Goal: Information Seeking & Learning: Understand process/instructions

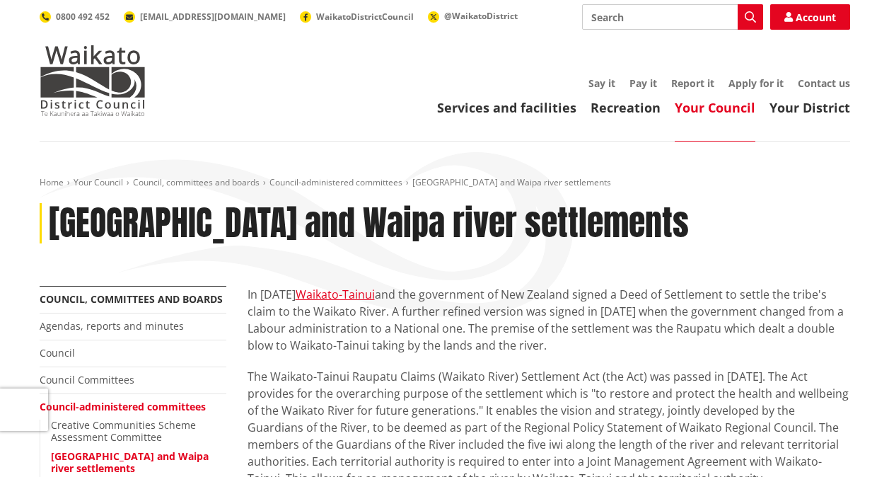
scroll to position [142, 0]
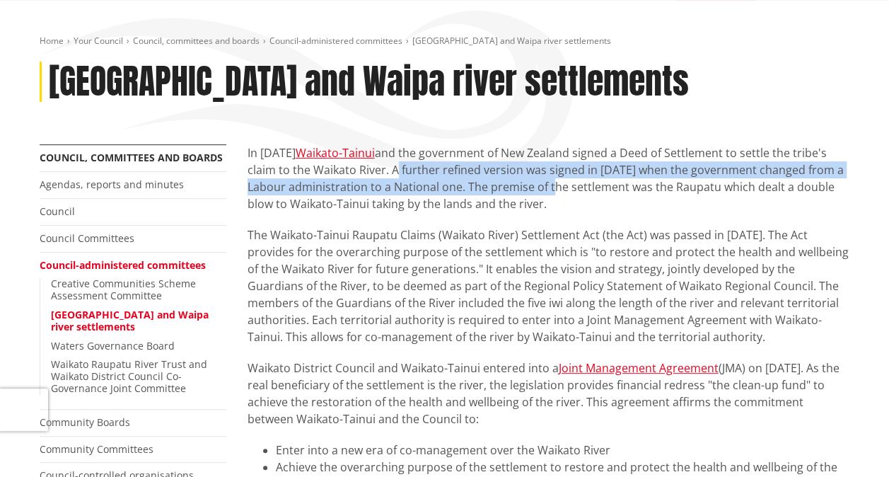
drag, startPoint x: 390, startPoint y: 171, endPoint x: 558, endPoint y: 194, distance: 169.3
click at [558, 194] on p "In [DATE] Waikato-Tainui and the government of New Zealand signed a Deed of Set…" at bounding box center [549, 178] width 603 height 68
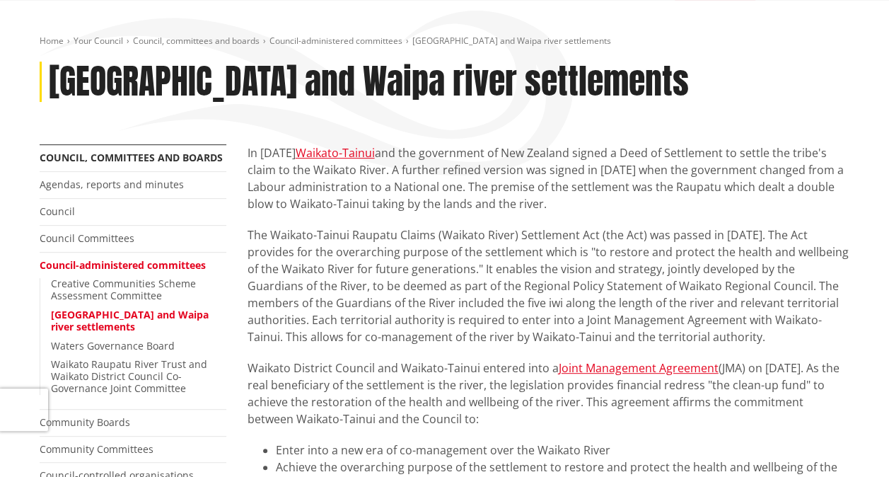
drag, startPoint x: 558, startPoint y: 194, endPoint x: 555, endPoint y: 208, distance: 14.4
click at [555, 208] on p "In [DATE] Waikato-Tainui and the government of New Zealand signed a Deed of Set…" at bounding box center [549, 178] width 603 height 68
click at [558, 201] on p "In [DATE] Waikato-Tainui and the government of New Zealand signed a Deed of Set…" at bounding box center [549, 178] width 603 height 68
click at [379, 195] on p "In [DATE] Waikato-Tainui and the government of New Zealand signed a Deed of Set…" at bounding box center [549, 178] width 603 height 68
click at [551, 202] on p "In [DATE] Waikato-Tainui and the government of New Zealand signed a Deed of Set…" at bounding box center [549, 178] width 603 height 68
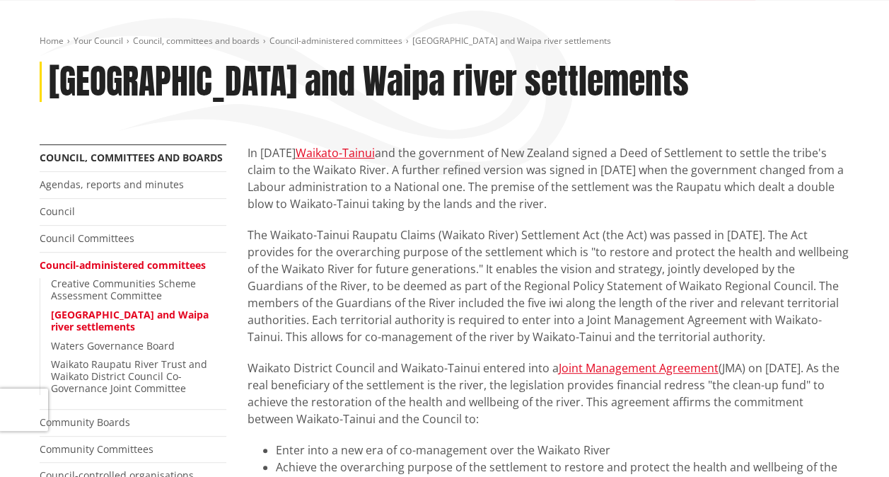
click at [544, 209] on p "In [DATE] Waikato-Tainui and the government of New Zealand signed a Deed of Set…" at bounding box center [549, 178] width 603 height 68
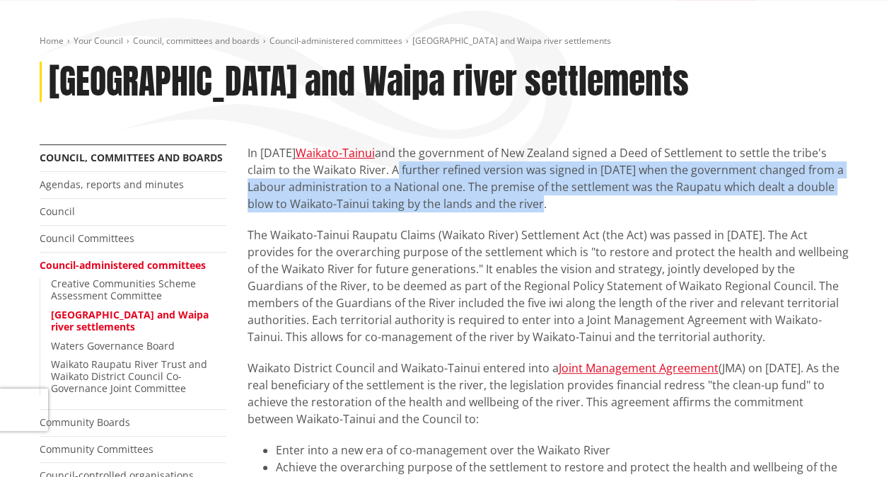
drag, startPoint x: 542, startPoint y: 202, endPoint x: 393, endPoint y: 171, distance: 151.7
click at [393, 171] on p "In [DATE] Waikato-Tainui and the government of New Zealand signed a Deed of Set…" at bounding box center [549, 178] width 603 height 68
click at [630, 209] on p "In [DATE] Waikato-Tainui and the government of New Zealand signed a Deed of Set…" at bounding box center [549, 178] width 603 height 68
click at [596, 205] on p "In [DATE] Waikato-Tainui and the government of New Zealand signed a Deed of Set…" at bounding box center [549, 178] width 603 height 68
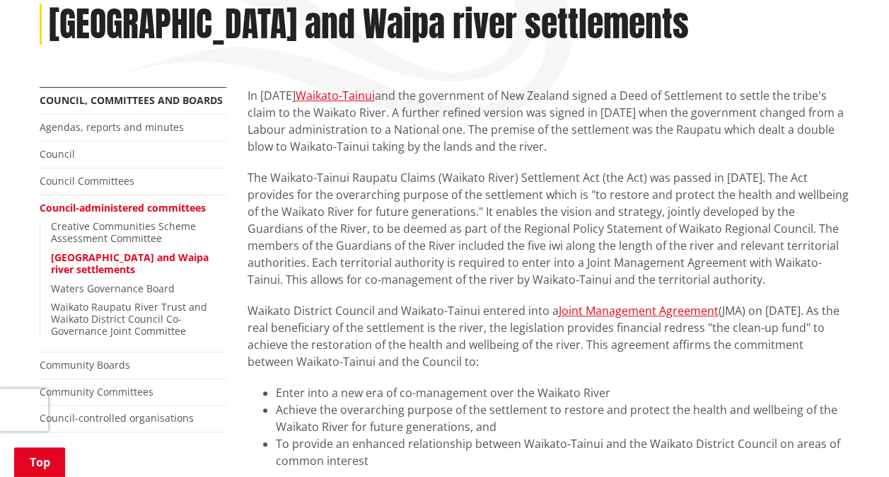
scroll to position [212, 0]
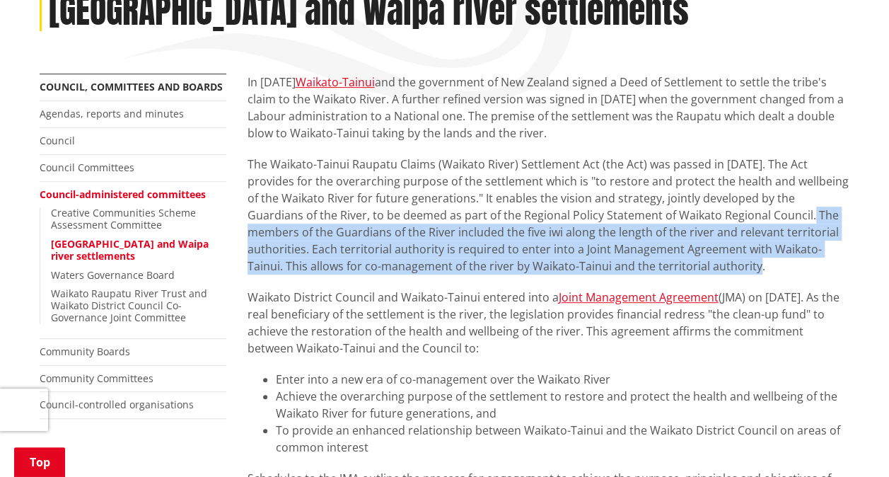
drag, startPoint x: 727, startPoint y: 215, endPoint x: 739, endPoint y: 265, distance: 50.8
click at [739, 265] on p "The Waikato-Tainui Raupatu Claims (Waikato River) Settlement Act (the Act) was …" at bounding box center [549, 215] width 603 height 119
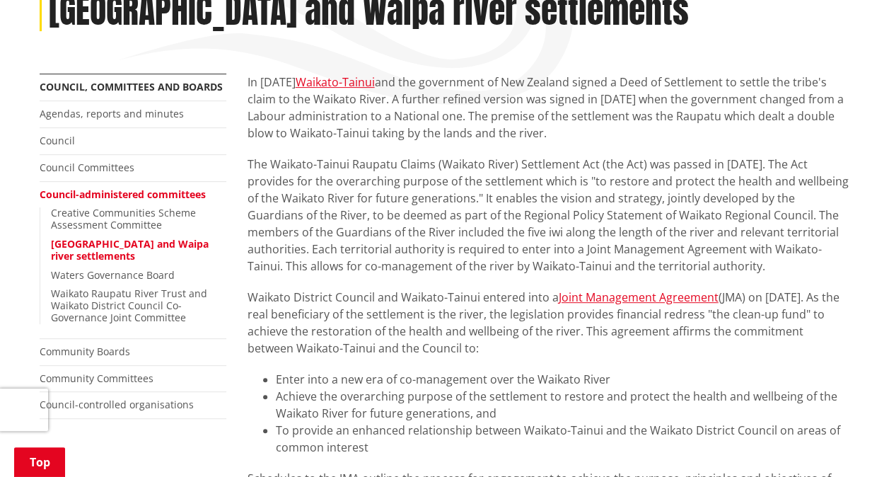
drag, startPoint x: 739, startPoint y: 265, endPoint x: 653, endPoint y: 280, distance: 87.0
click at [650, 262] on p "The Waikato-Tainui Raupatu Claims (Waikato River) Settlement Act (the Act) was …" at bounding box center [549, 215] width 603 height 119
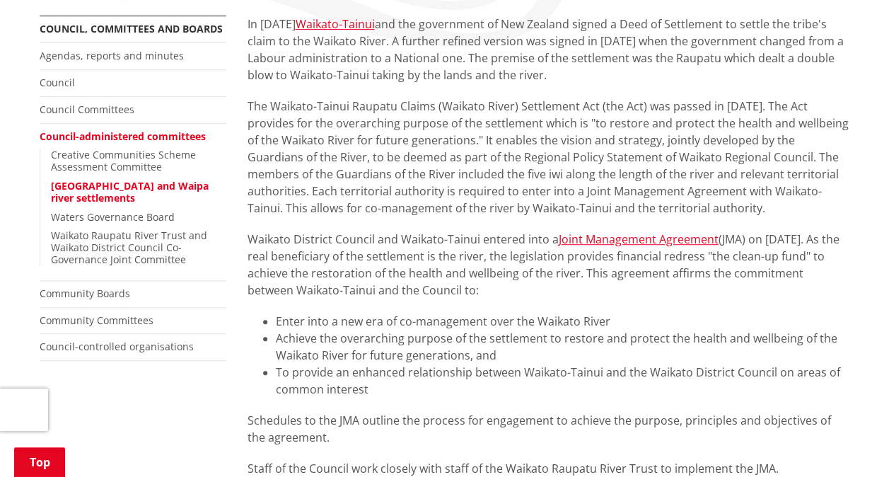
scroll to position [283, 0]
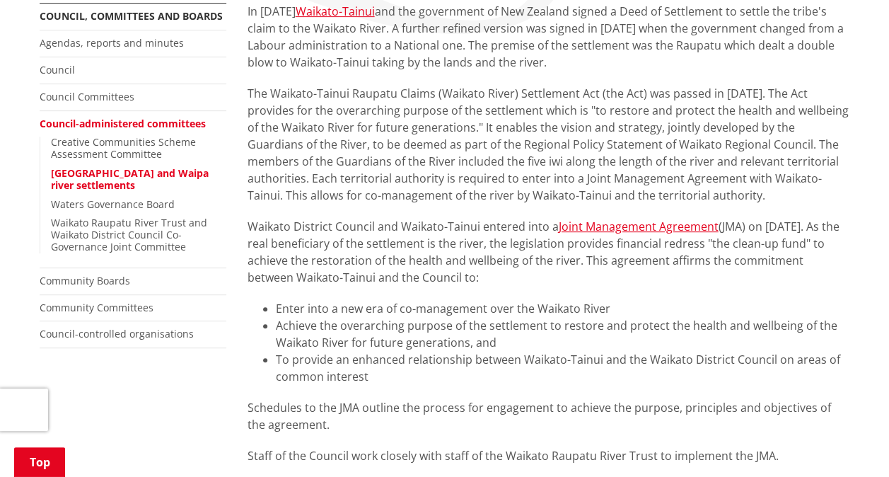
click at [642, 200] on p "The Waikato-Tainui Raupatu Claims (Waikato River) Settlement Act (the Act) was …" at bounding box center [549, 144] width 603 height 119
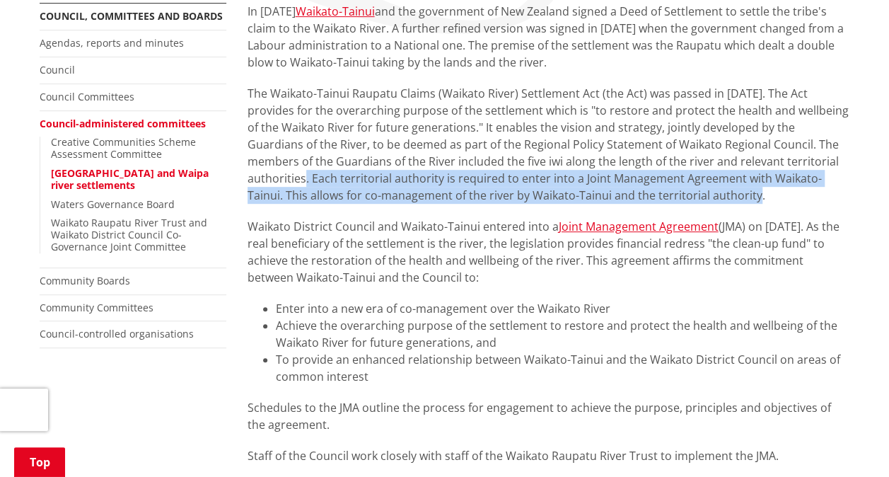
drag, startPoint x: 811, startPoint y: 159, endPoint x: 815, endPoint y: 193, distance: 34.2
click at [815, 193] on p "The Waikato-Tainui Raupatu Claims (Waikato River) Settlement Act (the Act) was …" at bounding box center [549, 144] width 603 height 119
click at [652, 198] on p "The Waikato-Tainui Raupatu Claims (Waikato River) Settlement Act (the Act) was …" at bounding box center [549, 144] width 603 height 119
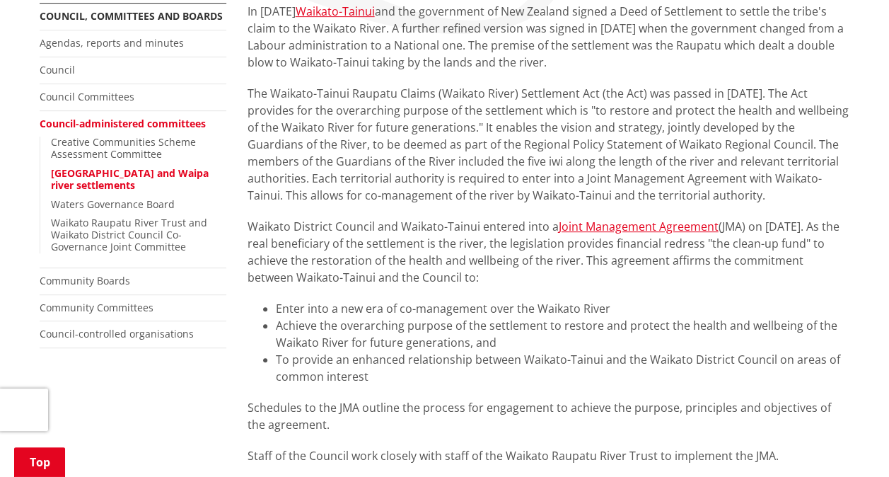
click at [646, 195] on p "The Waikato-Tainui Raupatu Claims (Waikato River) Settlement Act (the Act) was …" at bounding box center [549, 144] width 603 height 119
drag, startPoint x: 299, startPoint y: 245, endPoint x: 555, endPoint y: 284, distance: 259.8
click at [555, 284] on p "Waikato District Council and Waikato-Tainui entered into a Joint Management Agr…" at bounding box center [549, 252] width 603 height 68
drag, startPoint x: 555, startPoint y: 284, endPoint x: 535, endPoint y: 278, distance: 21.3
click at [535, 278] on p "Waikato District Council and Waikato-Tainui entered into a Joint Management Agr…" at bounding box center [549, 252] width 603 height 68
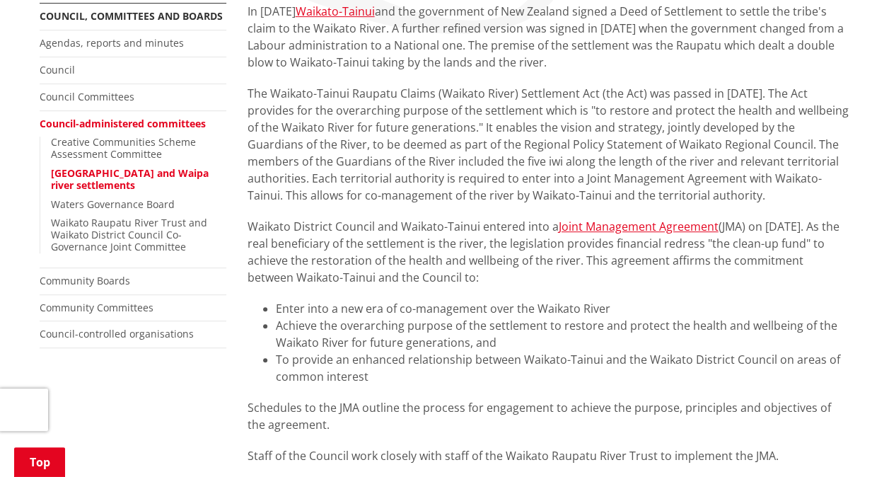
click at [553, 275] on p "Waikato District Council and Waikato-Tainui entered into a Joint Management Agr…" at bounding box center [549, 252] width 603 height 68
click at [553, 277] on p "Waikato District Council and Waikato-Tainui entered into a Joint Management Agr…" at bounding box center [549, 252] width 603 height 68
drag, startPoint x: 299, startPoint y: 242, endPoint x: 559, endPoint y: 284, distance: 263.8
click at [559, 284] on p "Waikato District Council and Waikato-Tainui entered into a Joint Management Agr…" at bounding box center [549, 252] width 603 height 68
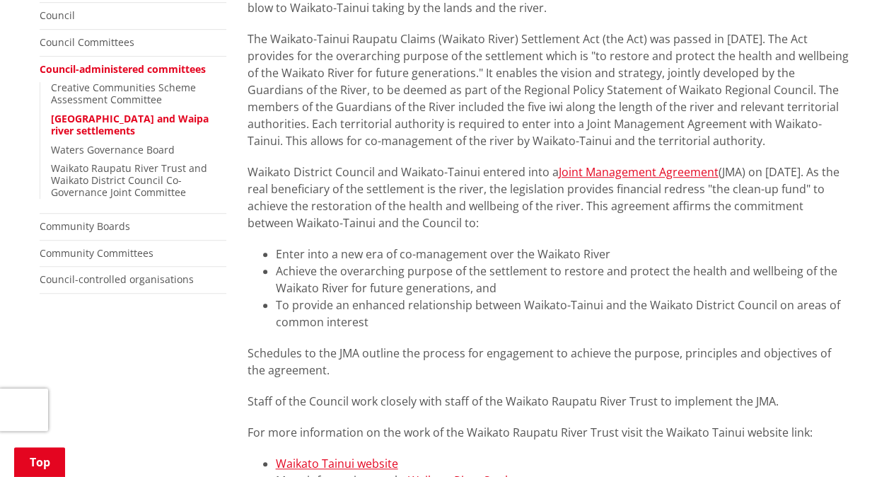
scroll to position [354, 0]
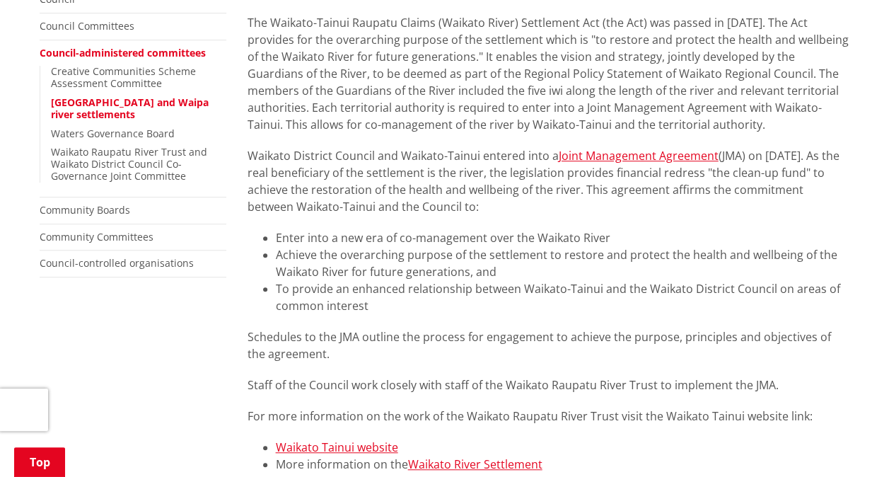
click at [290, 284] on li "To provide an enhanced relationship between Waikato-Tainui and the Waikato Dist…" at bounding box center [563, 297] width 575 height 34
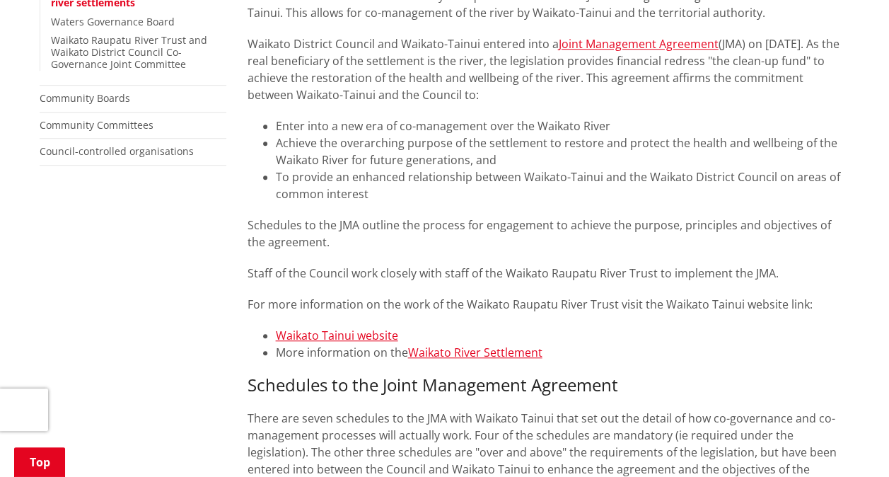
scroll to position [495, 0]
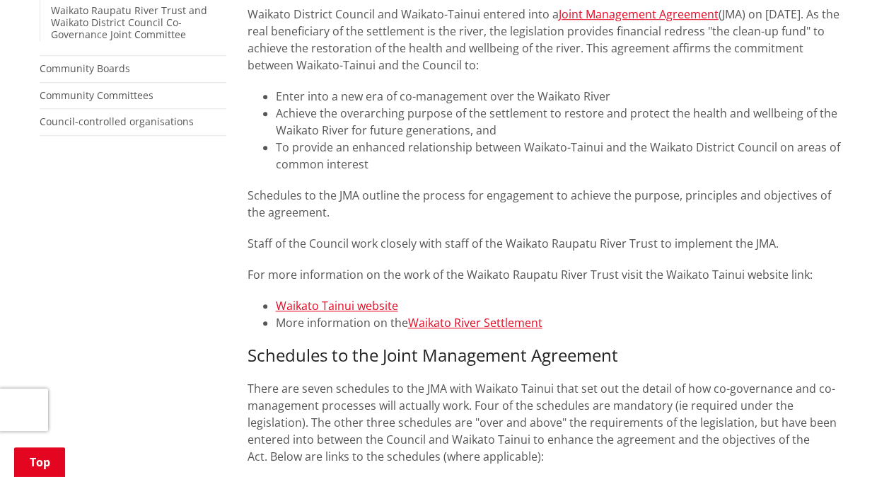
click at [519, 204] on p "Schedules to the JMA outline the process for engagement to achieve the purpose,…" at bounding box center [549, 204] width 603 height 34
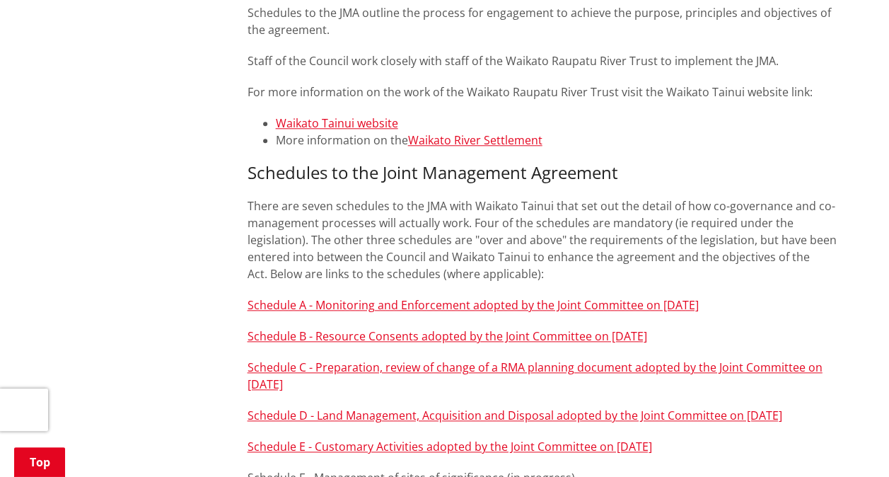
scroll to position [708, 0]
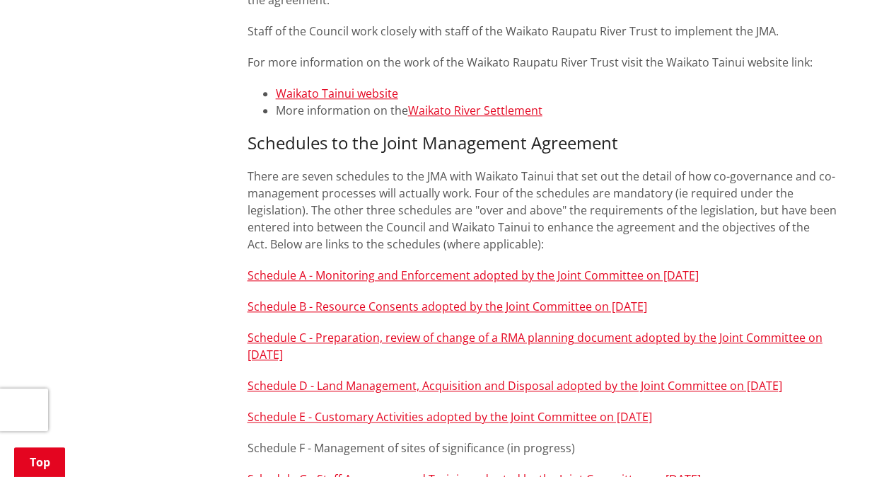
click at [473, 191] on p "There are seven schedules to the JMA with Waikato Tainui that set out the detai…" at bounding box center [549, 210] width 603 height 85
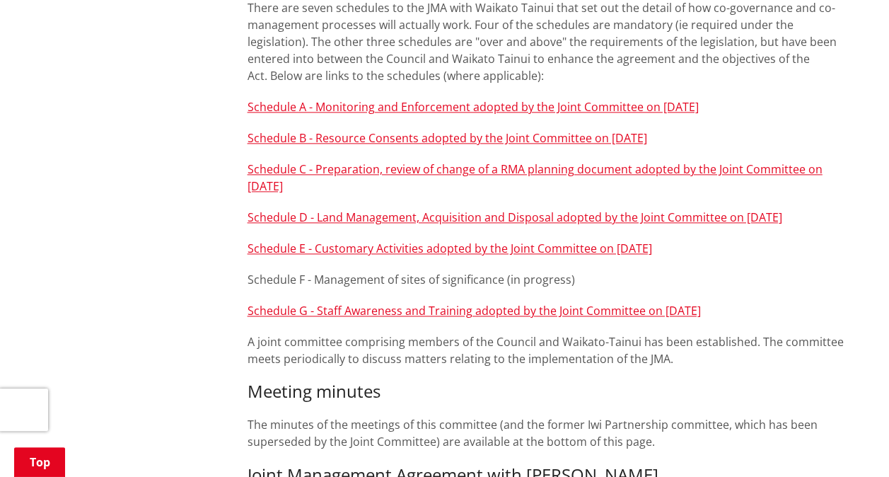
scroll to position [849, 0]
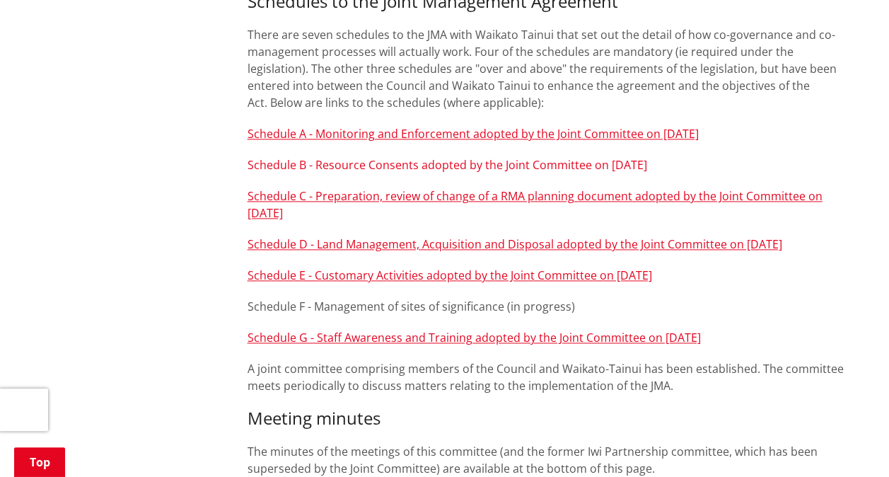
drag, startPoint x: 321, startPoint y: 156, endPoint x: 323, endPoint y: 166, distance: 10.7
click at [321, 159] on div "In [DATE] Waikato-Tainui and the government of New Zealand signed a Deed of Set…" at bounding box center [549, 110] width 603 height 1347
click at [329, 170] on link "Schedule B - Resource Consents adopted by the Joint Committee on [DATE]" at bounding box center [448, 165] width 400 height 16
